Goal: Task Accomplishment & Management: Complete application form

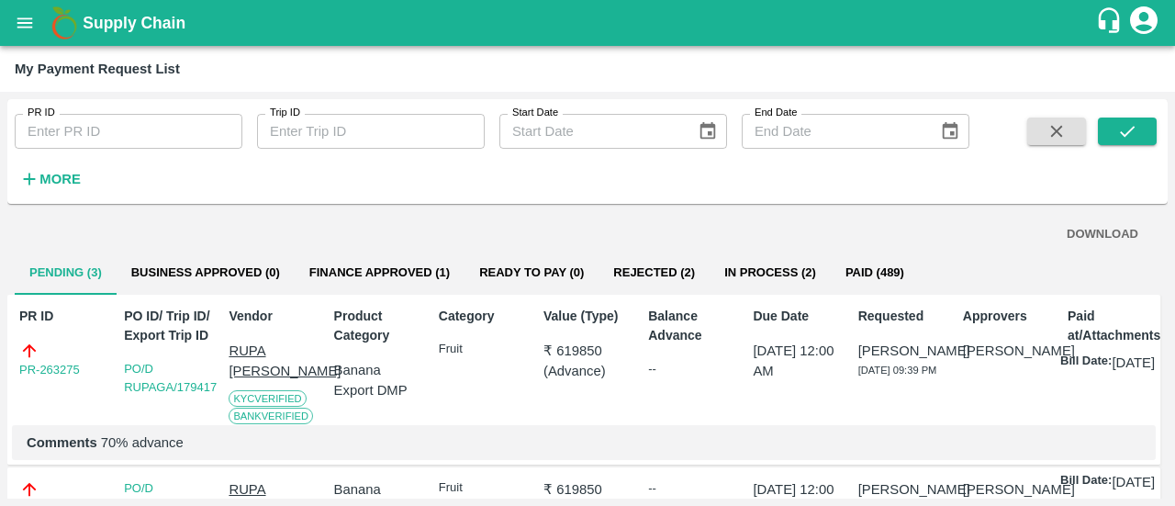
scroll to position [276, 0]
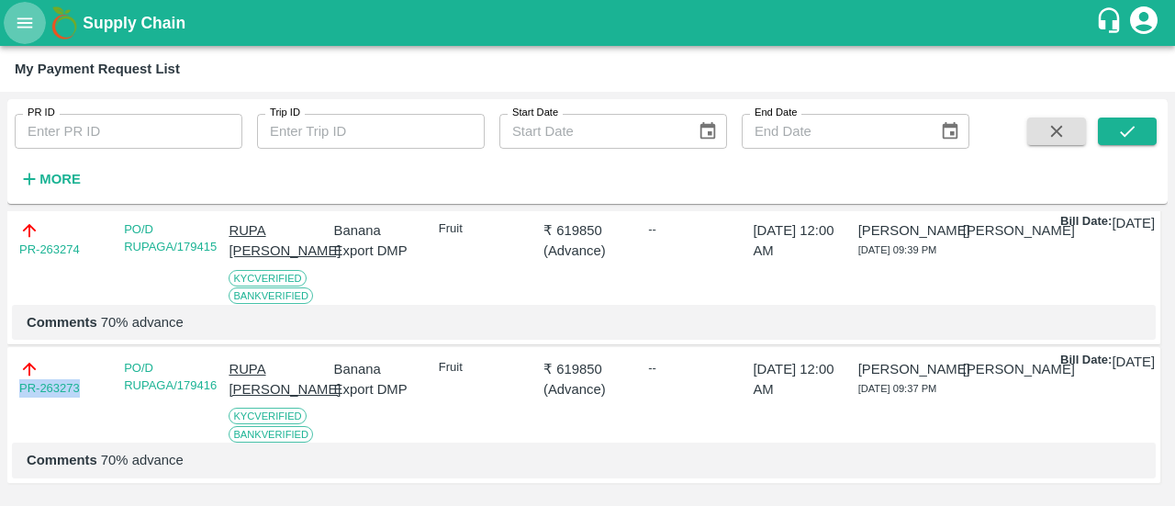
click at [27, 22] on icon "open drawer" at bounding box center [25, 22] width 16 height 10
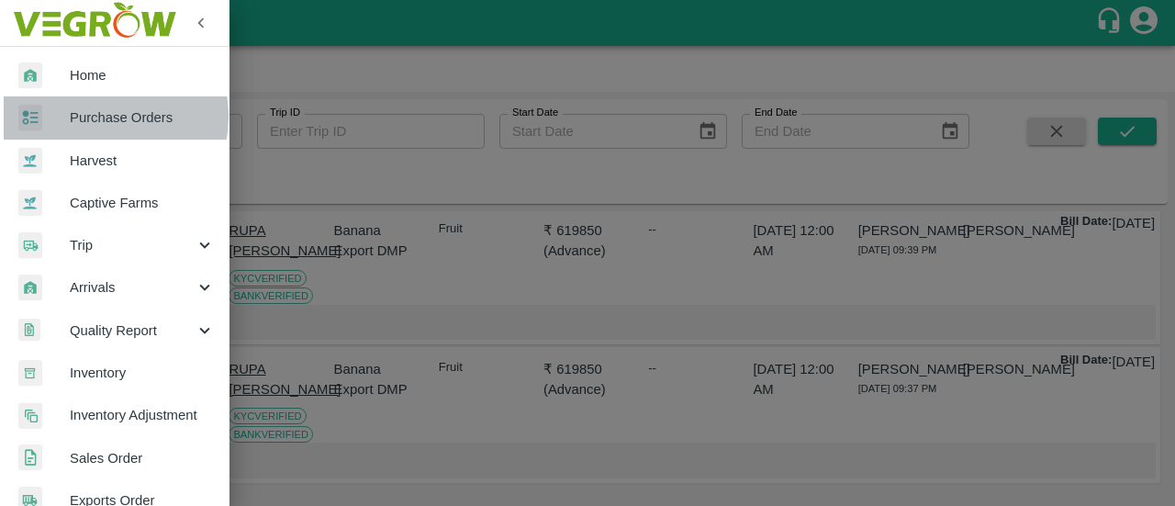
click at [96, 117] on span "Purchase Orders" at bounding box center [142, 117] width 145 height 20
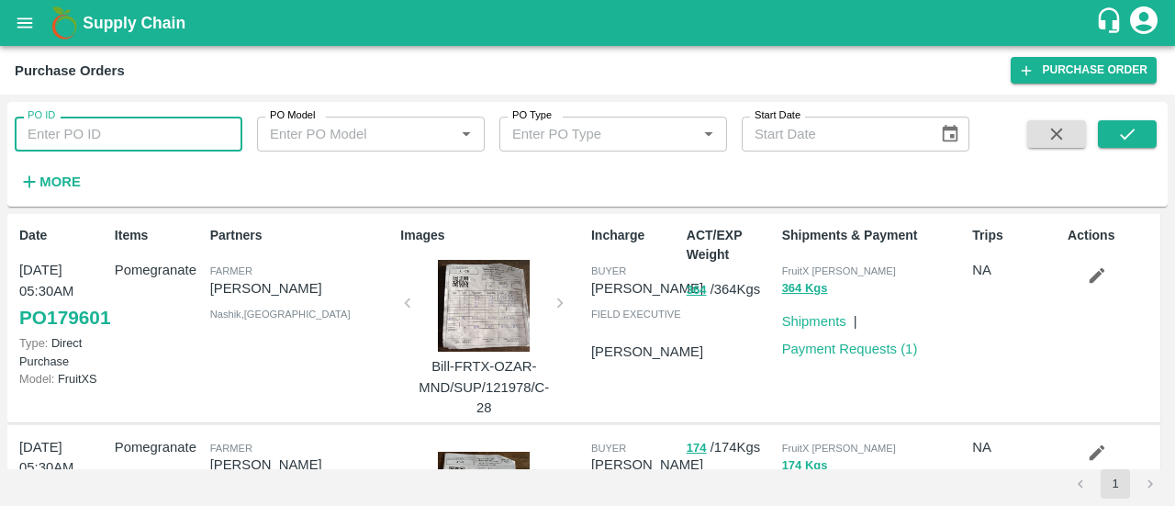
click at [99, 139] on input "PO ID" at bounding box center [129, 134] width 228 height 35
paste input "178117"
type input "178117"
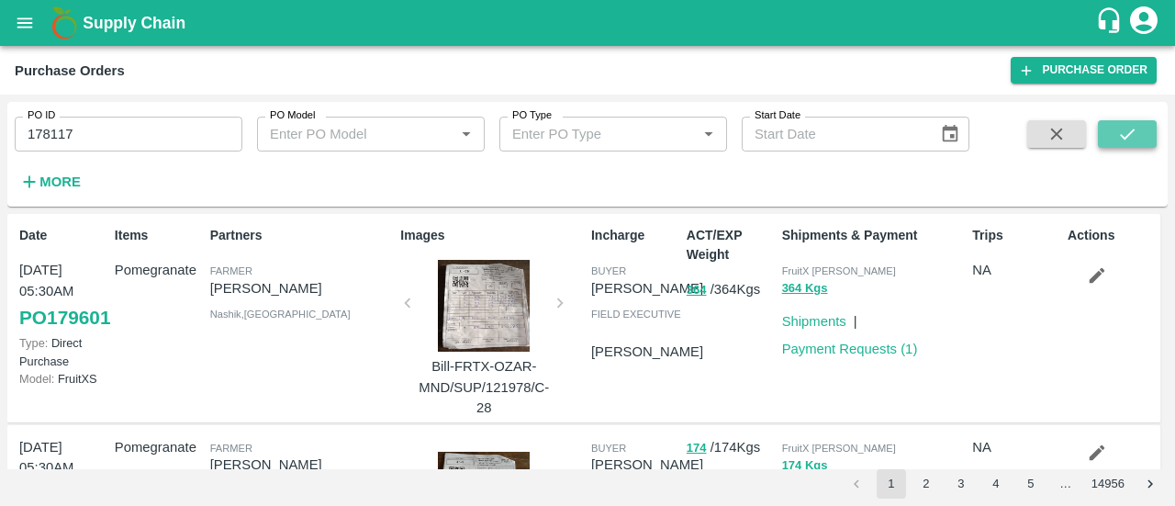
click at [1138, 121] on button "submit" at bounding box center [1127, 134] width 59 height 28
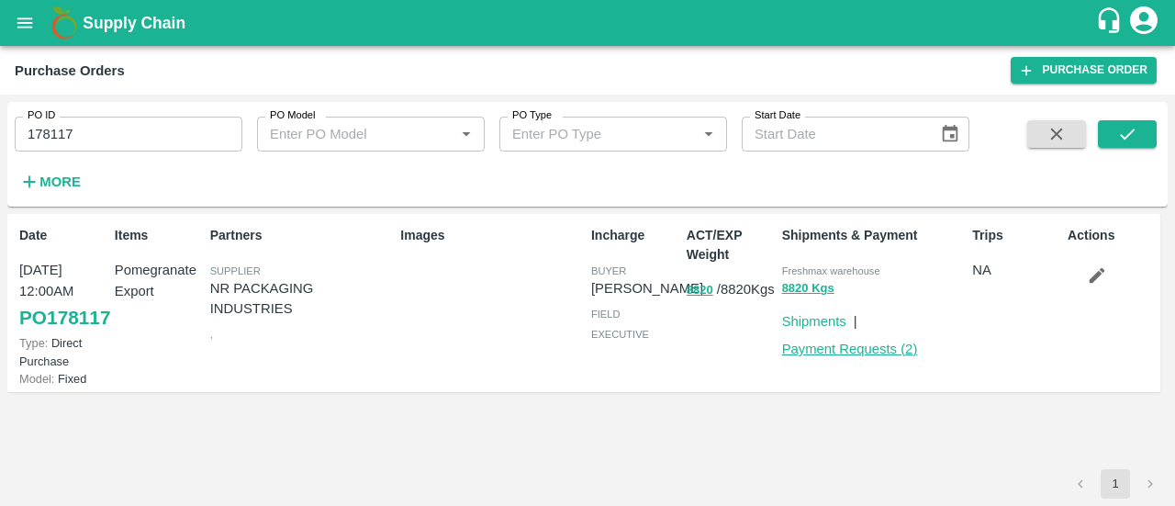
click at [877, 353] on link "Payment Requests ( 2 )" at bounding box center [850, 348] width 136 height 15
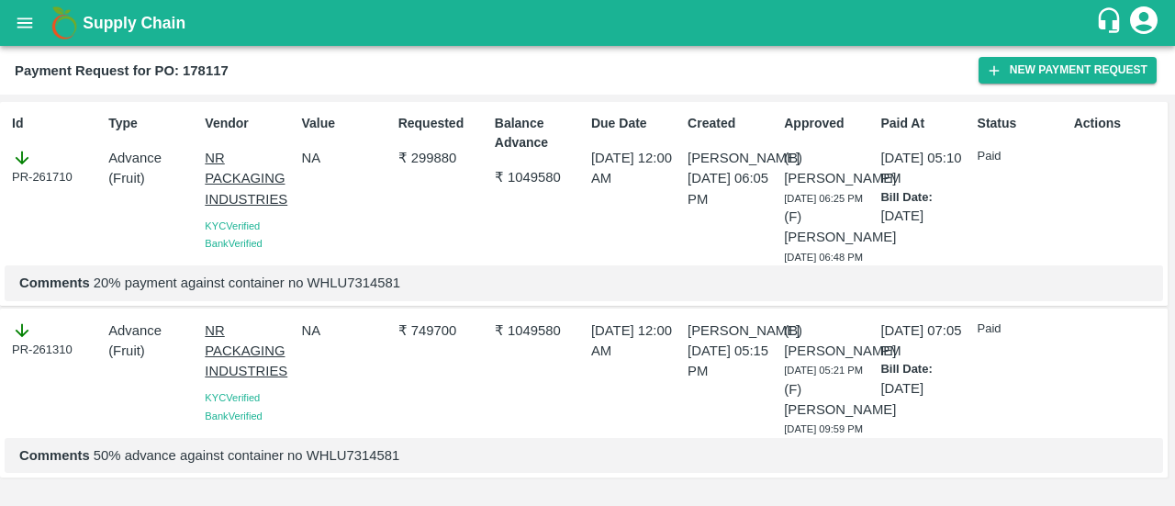
scroll to position [16, 0]
click at [1037, 78] on button "New Payment Request" at bounding box center [1067, 70] width 178 height 27
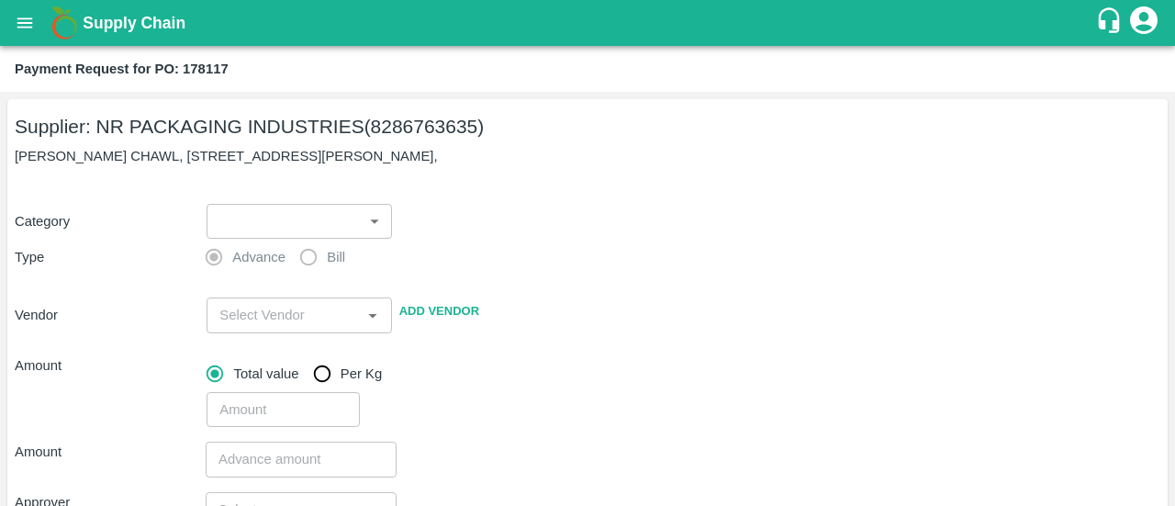
click at [343, 226] on body "Supply Chain Payment Request for PO: 178117 Supplier: NR PACKAGING INDUSTRIES (…" at bounding box center [587, 253] width 1175 height 506
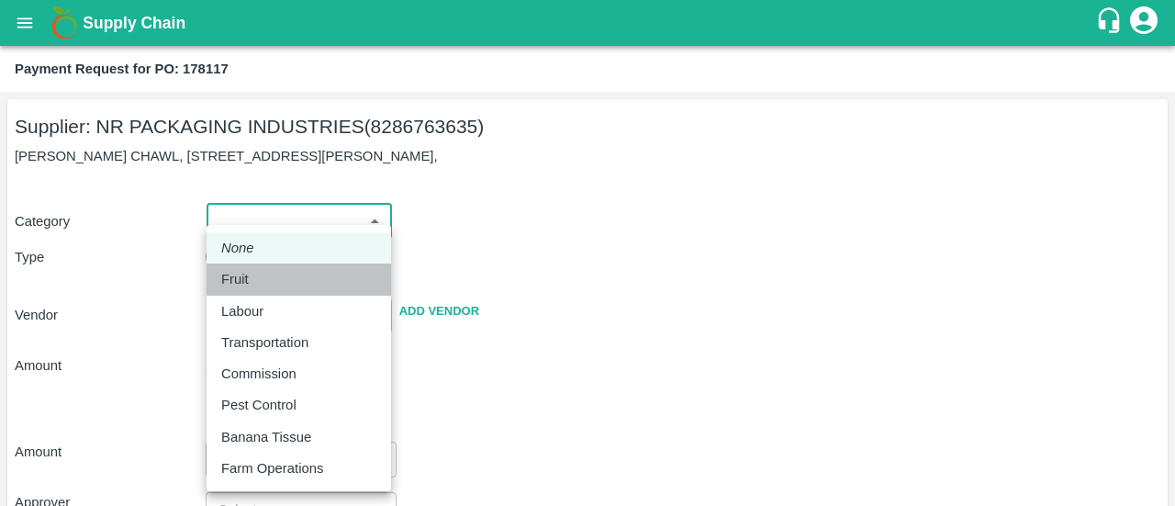
click at [277, 288] on div "Fruit" at bounding box center [298, 279] width 155 height 20
type input "1"
type input "NR PACKAGING INDUSTRIES - 8286763635(Supplier)"
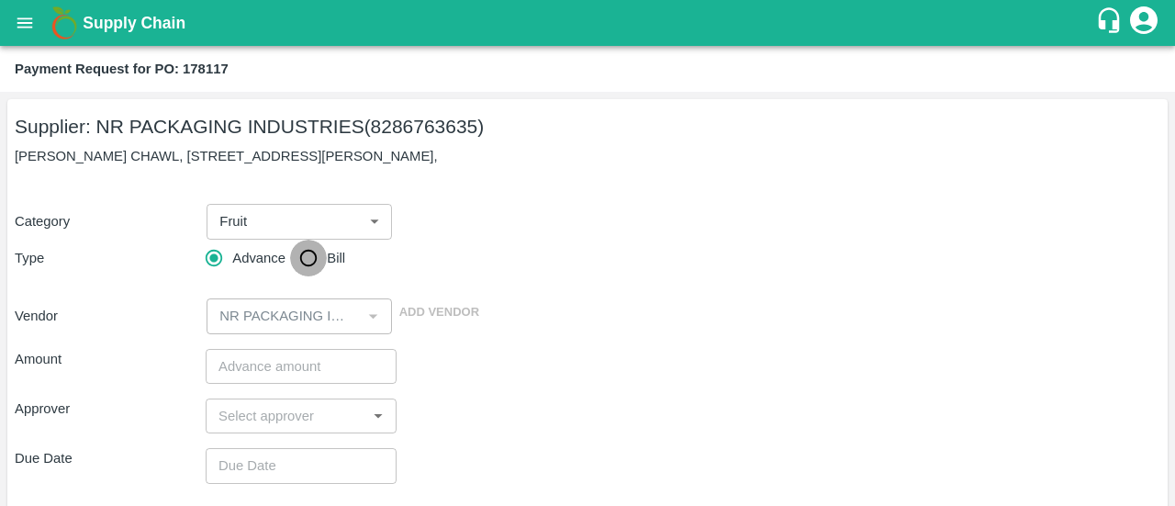
click at [313, 260] on input "Bill" at bounding box center [308, 258] width 37 height 37
radio input "true"
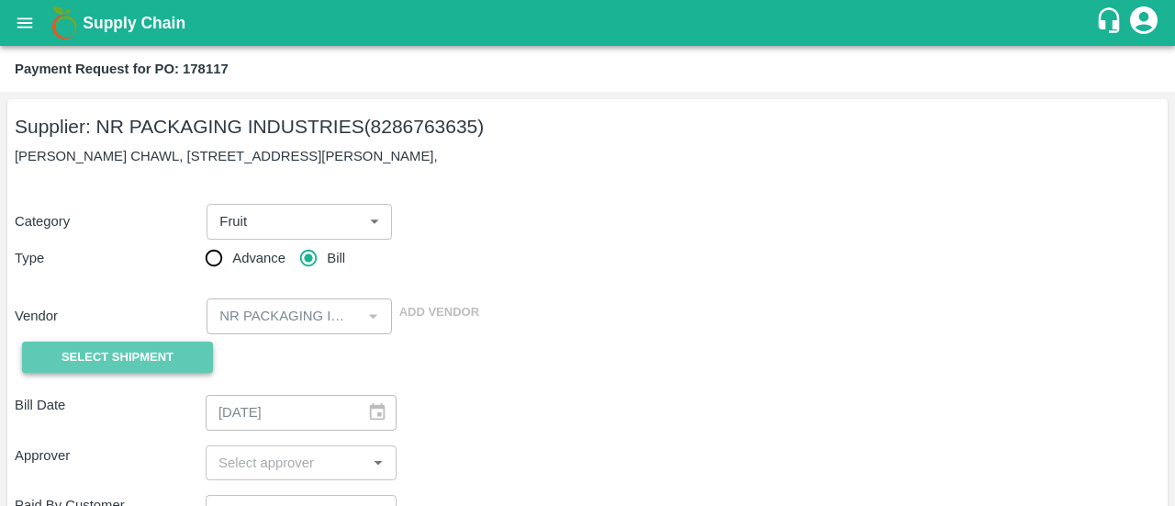
click at [185, 346] on button "Select Shipment" at bounding box center [117, 357] width 191 height 32
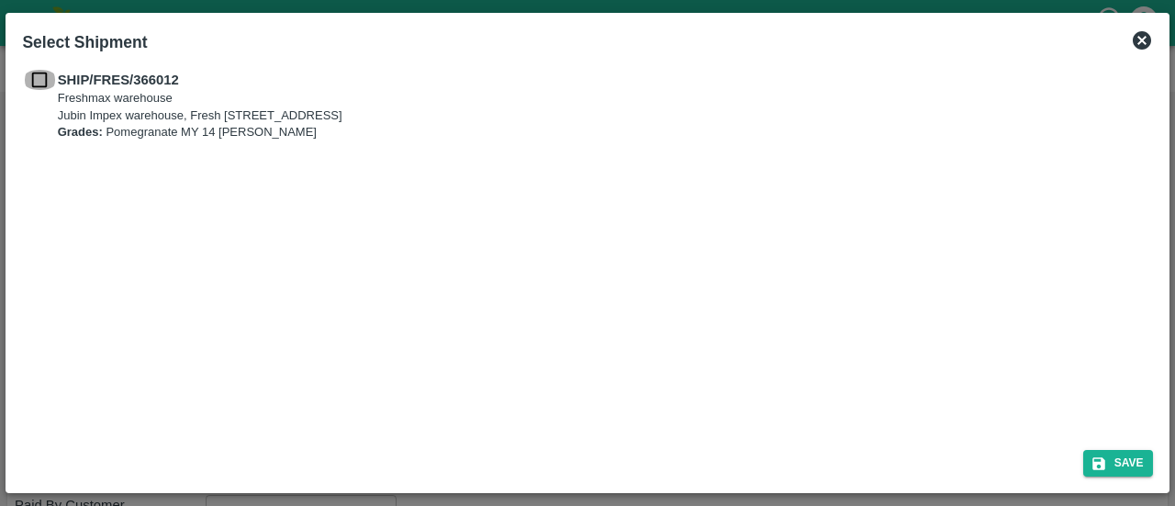
click at [38, 77] on input "checkbox" at bounding box center [39, 80] width 35 height 20
checkbox input "true"
click at [1100, 456] on icon "submit" at bounding box center [1098, 463] width 17 height 17
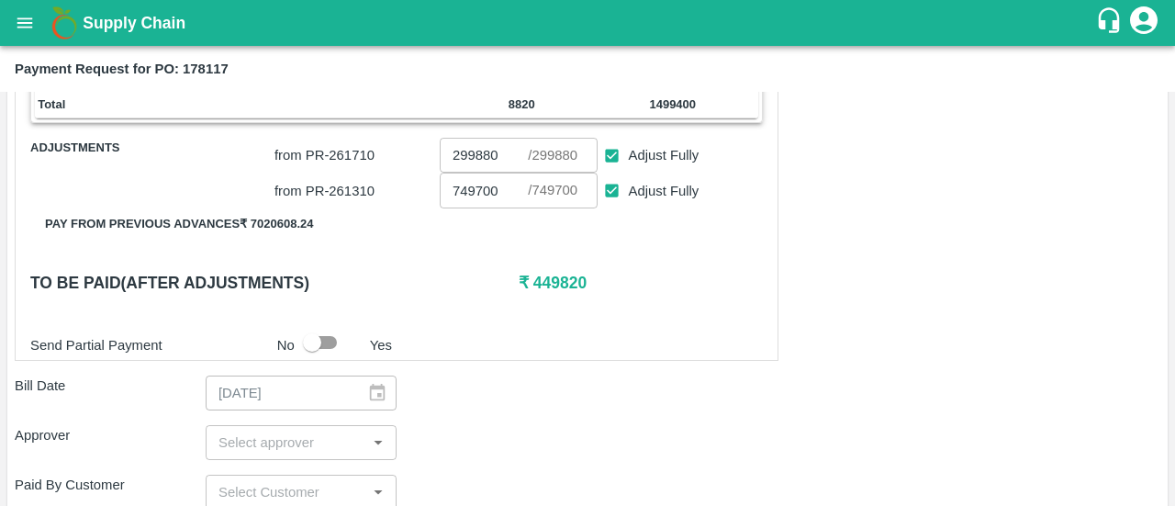
scroll to position [445, 0]
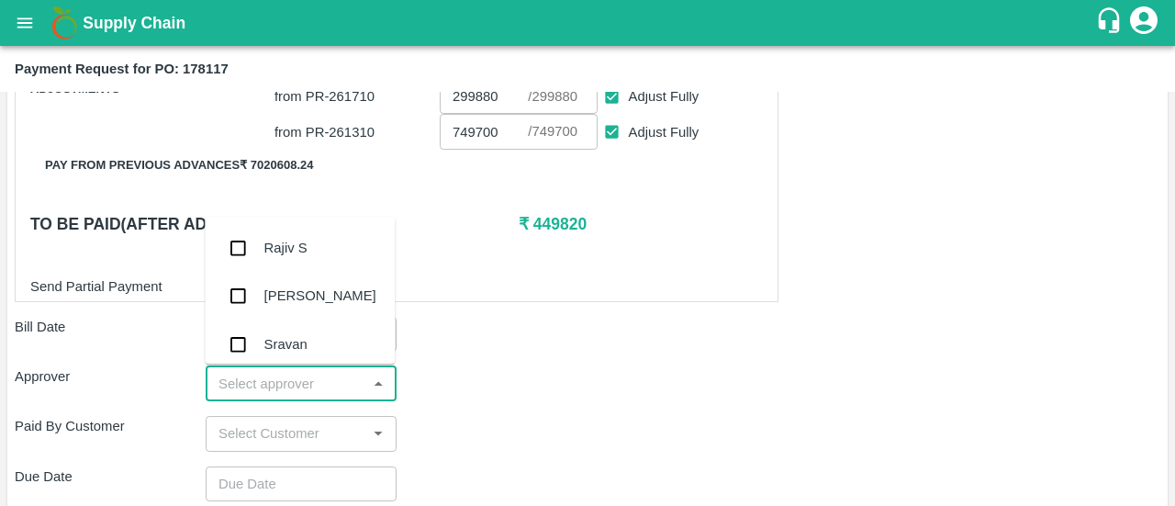
click at [269, 385] on input "input" at bounding box center [286, 384] width 150 height 24
type input "ayu"
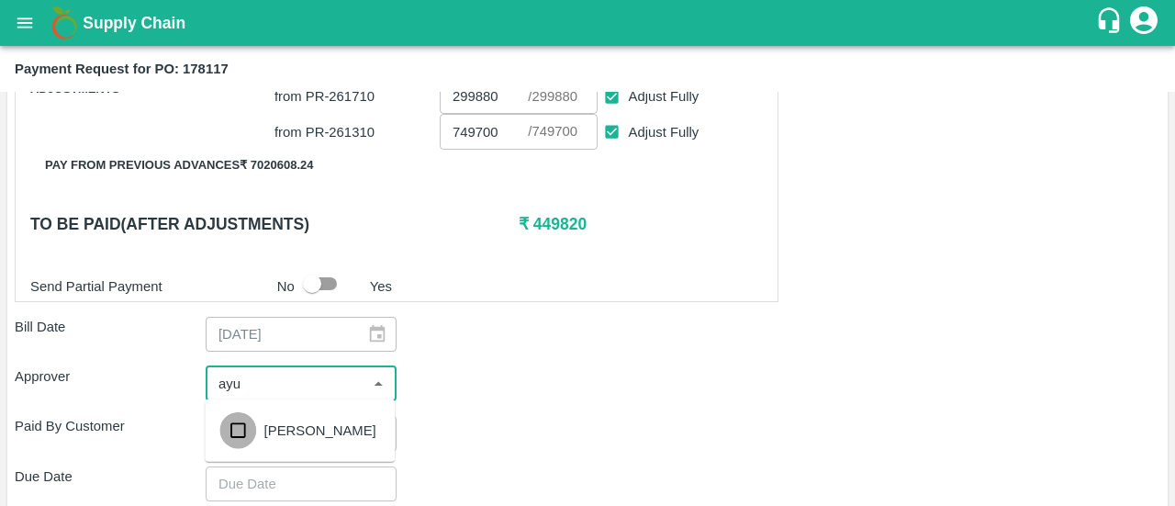
click at [255, 423] on input "checkbox" at bounding box center [237, 430] width 37 height 37
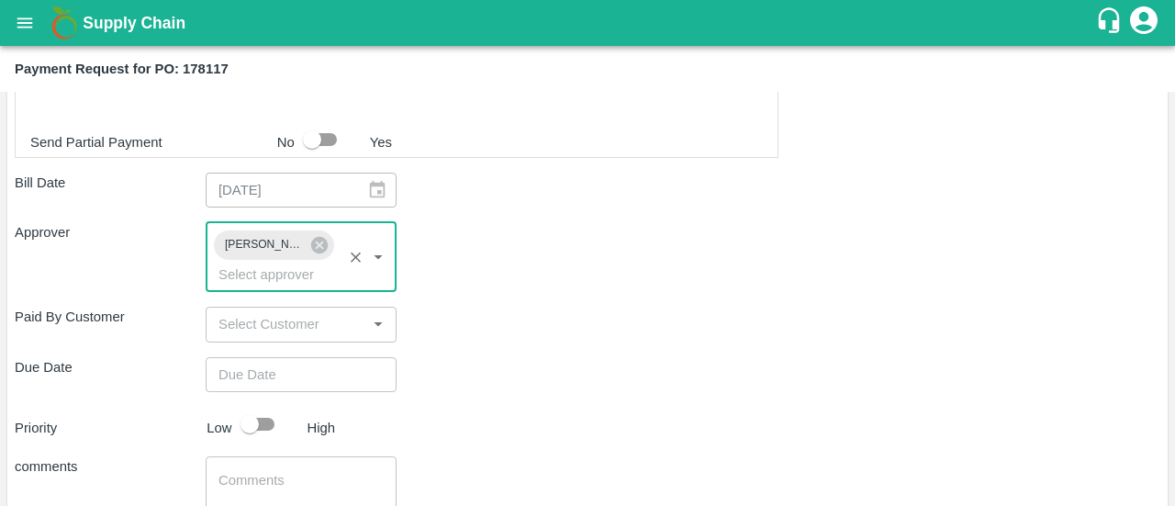
scroll to position [590, 0]
type input "DD/MM/YYYY hh:mm aa"
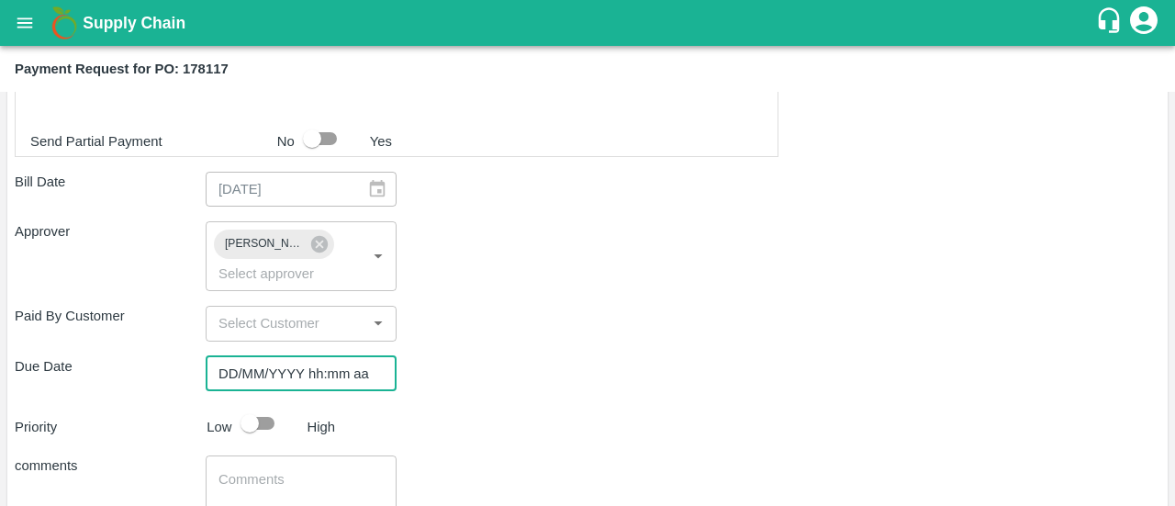
click at [268, 366] on input "DD/MM/YYYY hh:mm aa" at bounding box center [295, 373] width 178 height 35
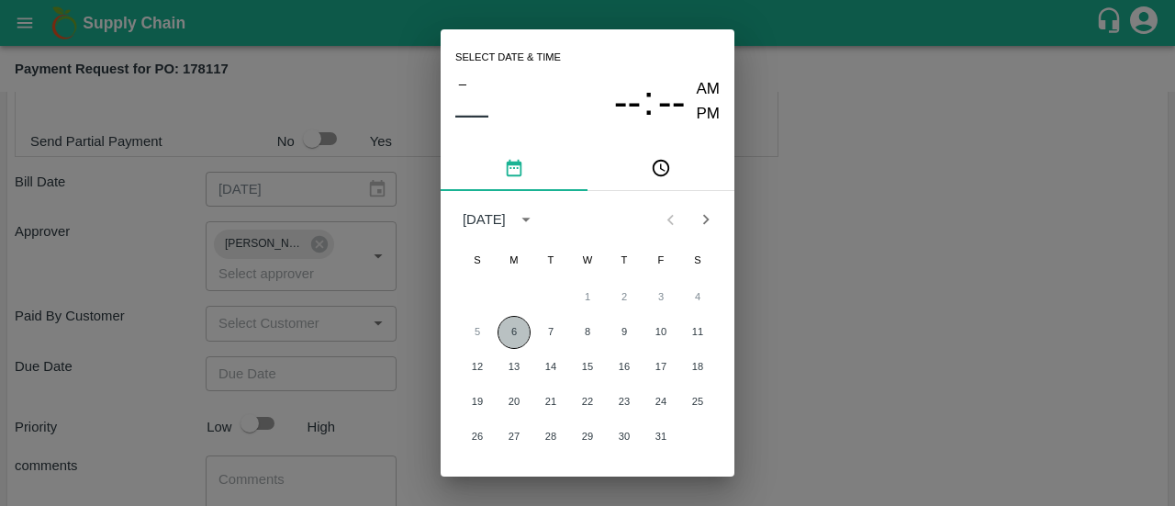
click at [517, 340] on button "6" at bounding box center [513, 332] width 33 height 33
type input "06/10/2025 12:00 AM"
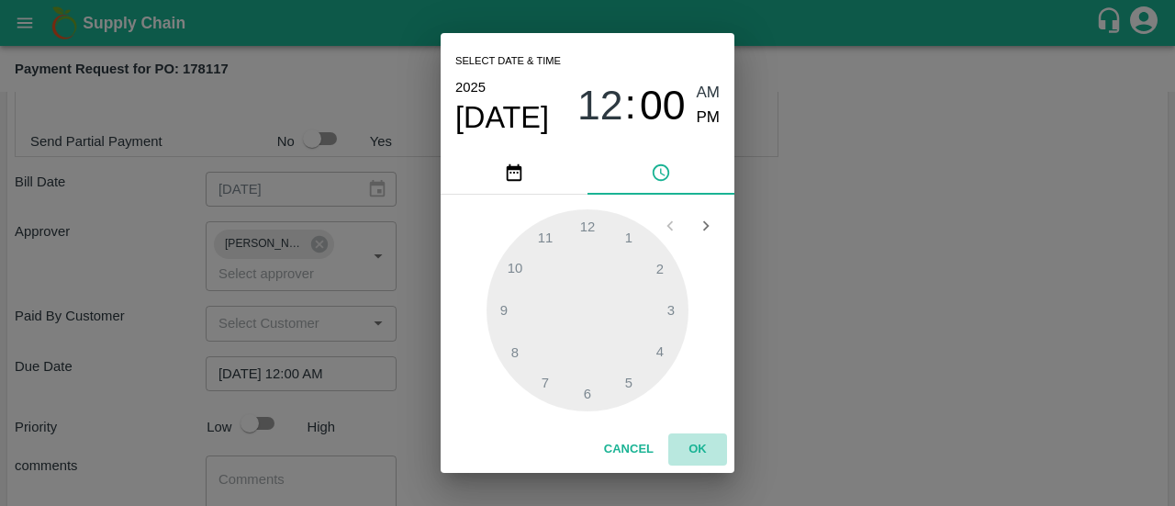
click at [696, 451] on button "OK" at bounding box center [697, 449] width 59 height 32
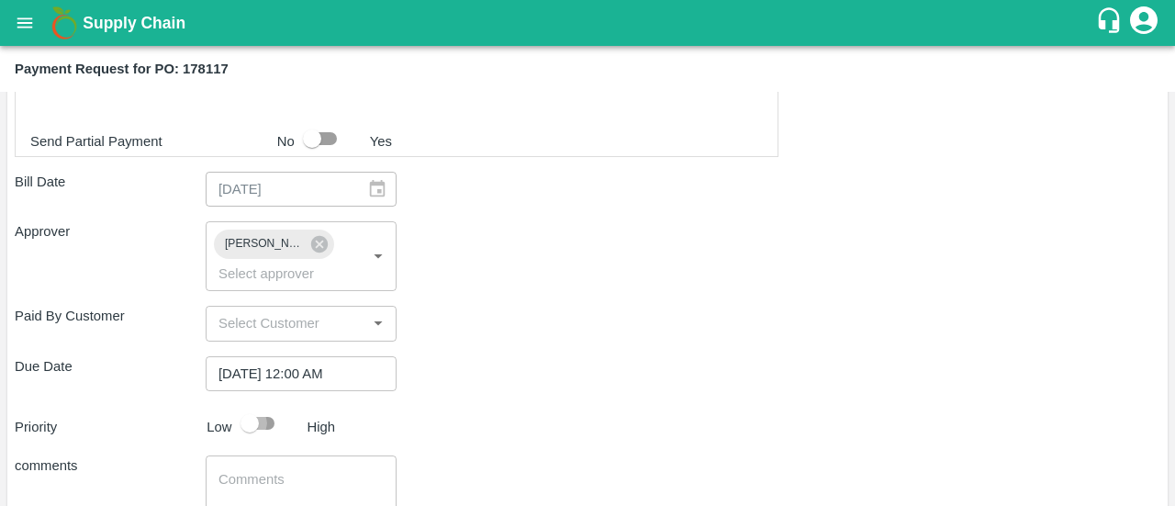
click at [264, 429] on input "checkbox" at bounding box center [249, 423] width 105 height 35
checkbox input "true"
click at [240, 471] on textarea at bounding box center [300, 489] width 165 height 39
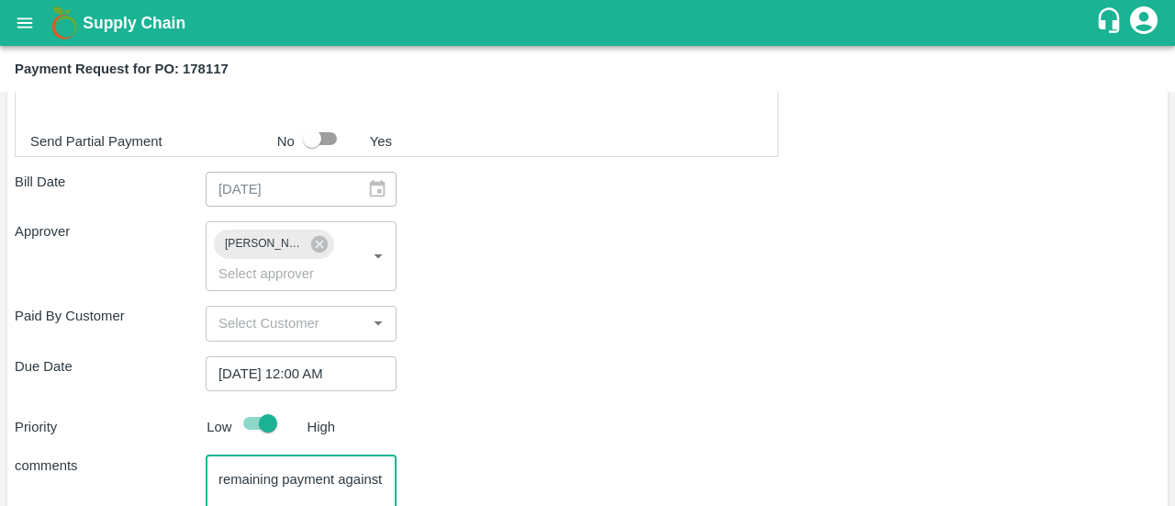
paste textarea "WHLU7314581"
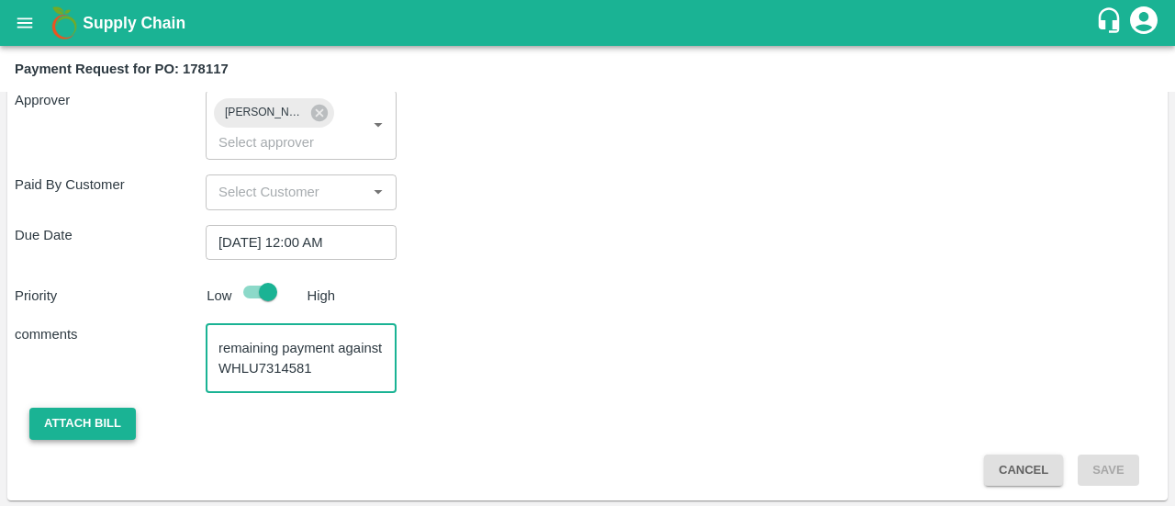
type textarea "remaining payment against WHLU7314581"
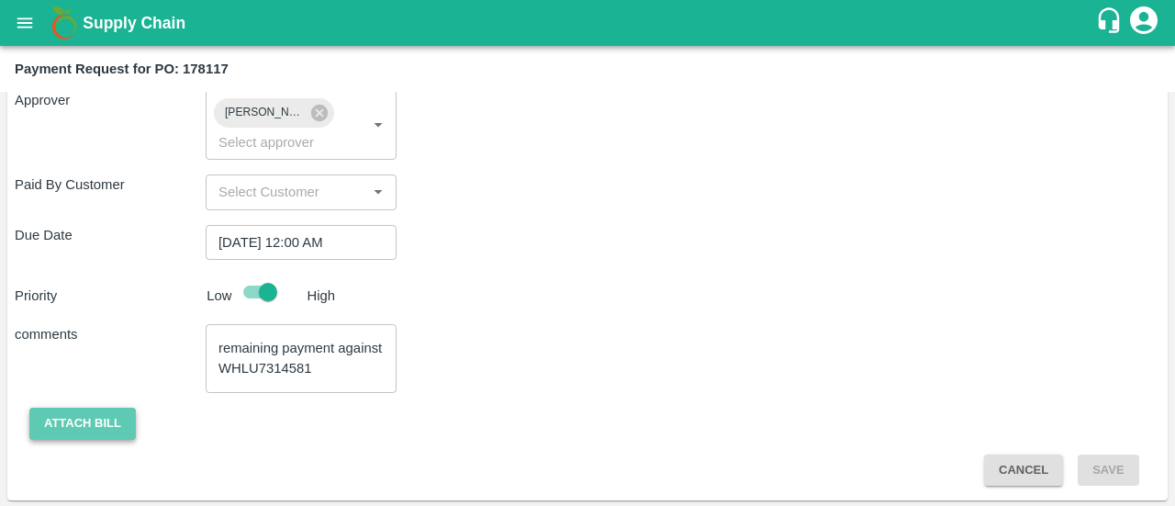
click at [117, 412] on button "Attach bill" at bounding box center [82, 424] width 106 height 32
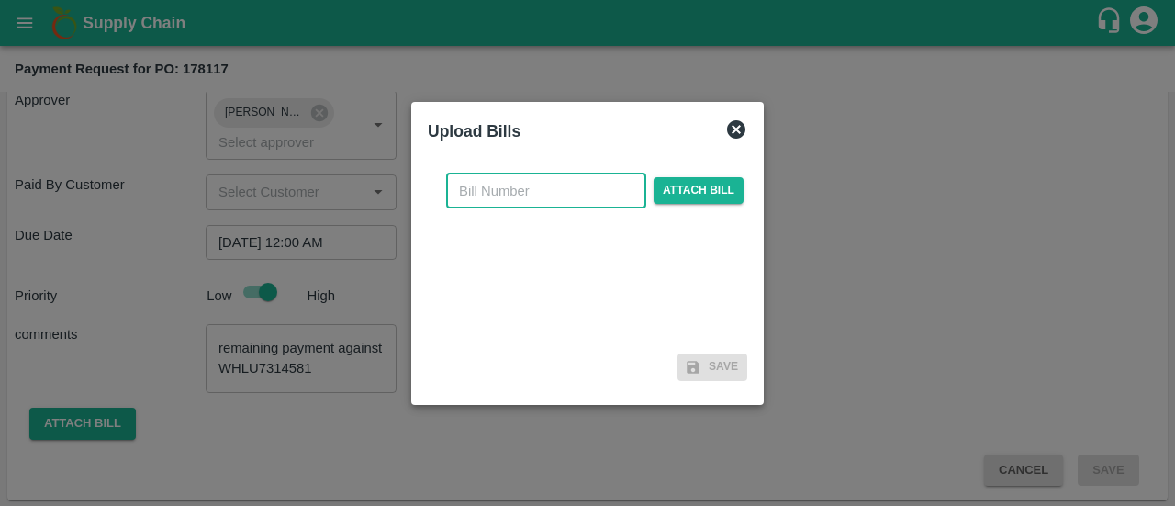
click at [538, 200] on input "text" at bounding box center [546, 190] width 200 height 35
type input "178117"
click at [696, 188] on span "Attach bill" at bounding box center [699, 190] width 90 height 27
click at [0, 0] on input "Attach bill" at bounding box center [0, 0] width 0 height 0
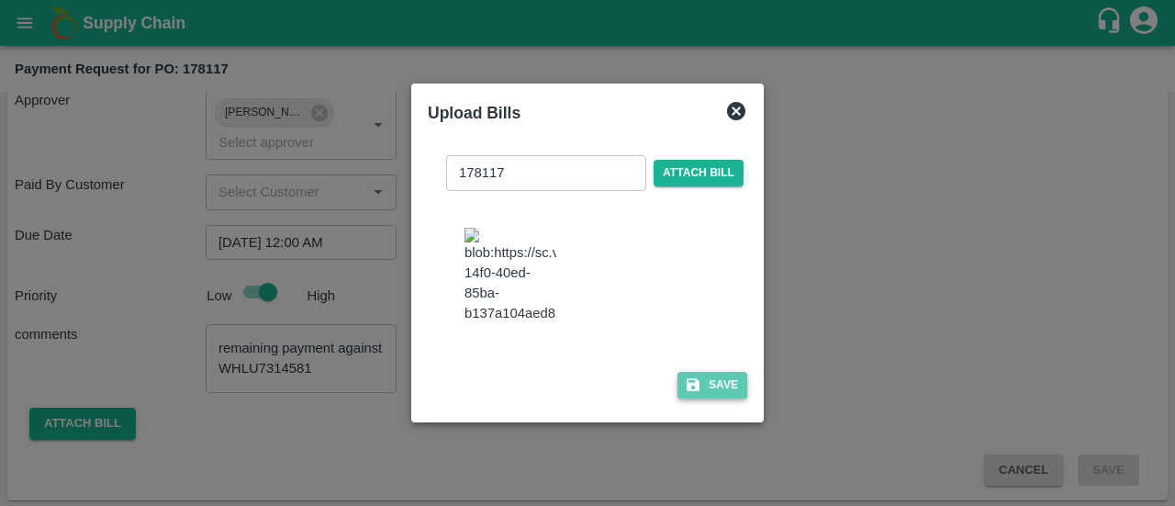
click at [720, 398] on button "Save" at bounding box center [712, 385] width 70 height 27
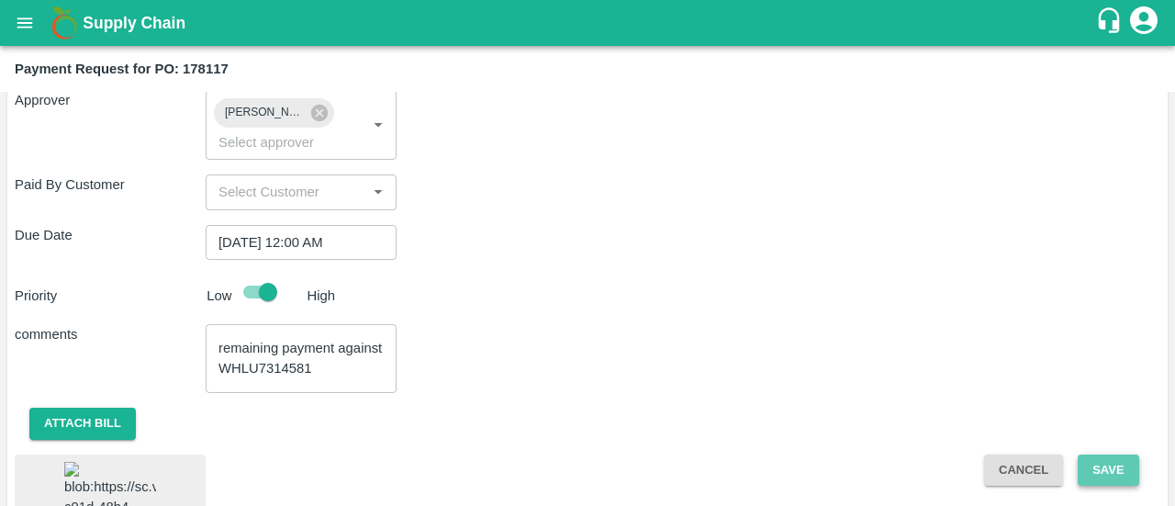
click at [1122, 473] on button "Save" at bounding box center [1108, 470] width 61 height 32
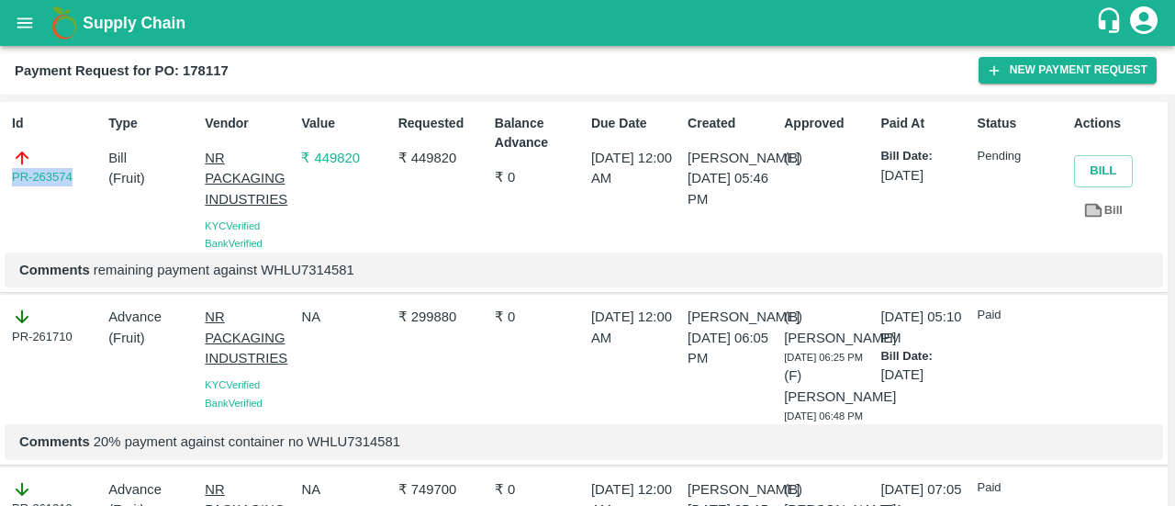
drag, startPoint x: 79, startPoint y: 184, endPoint x: 0, endPoint y: 241, distance: 97.3
click at [0, 241] on div "Id PR-263574 Type Bill ( Fruit ) Vendor NR PACKAGING INDUSTRIES KYC Verified Ba…" at bounding box center [584, 197] width 1168 height 191
copy link "PR-263574"
drag, startPoint x: 468, startPoint y: 150, endPoint x: 408, endPoint y: 160, distance: 60.5
click at [408, 160] on p "₹ 449820" at bounding box center [442, 158] width 89 height 20
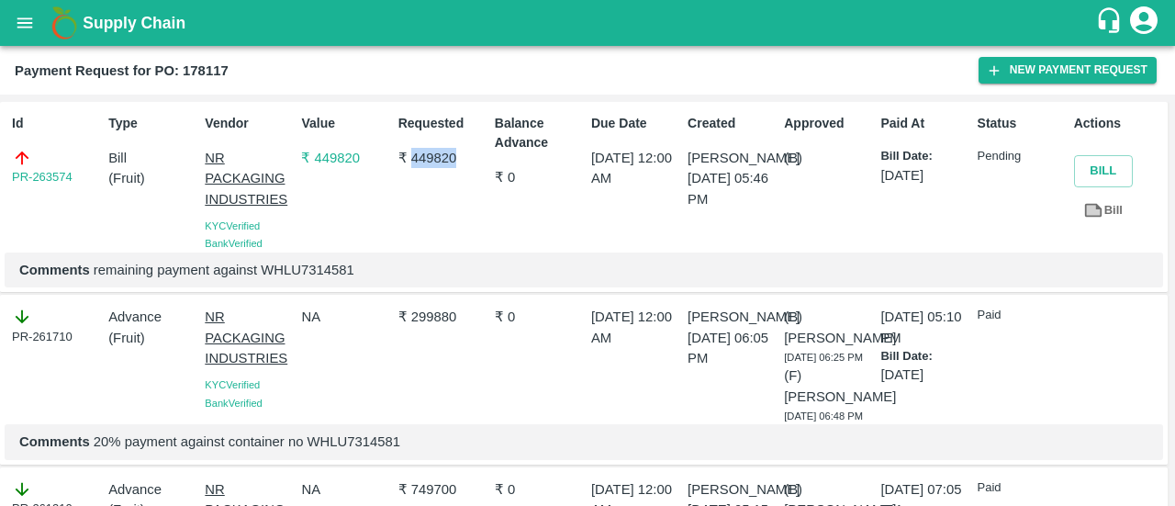
copy p "449820"
